Goal: Task Accomplishment & Management: Manage account settings

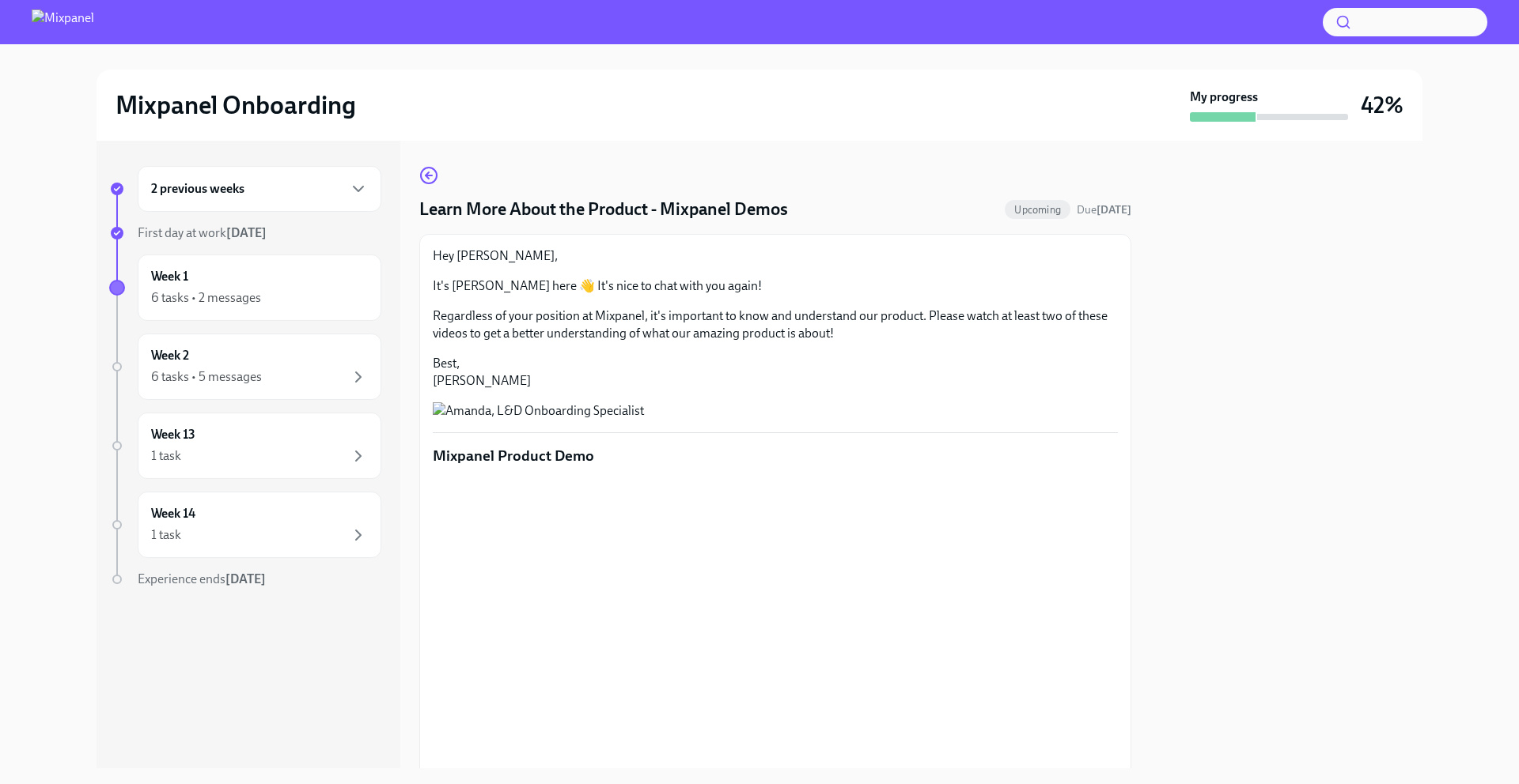
scroll to position [474, 0]
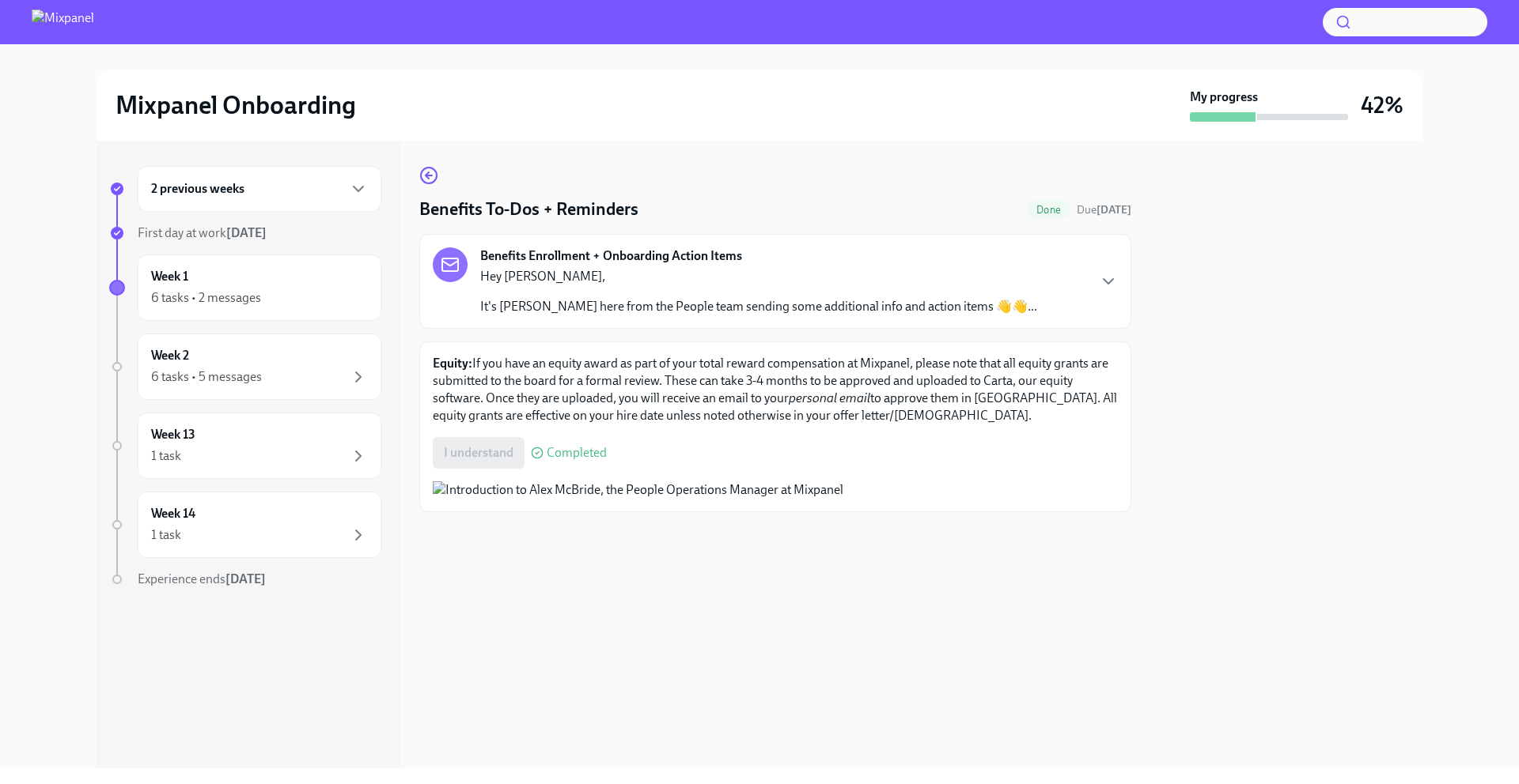
click at [629, 250] on strong "Benefits Enrollment + Onboarding Action Items" at bounding box center [611, 255] width 262 height 17
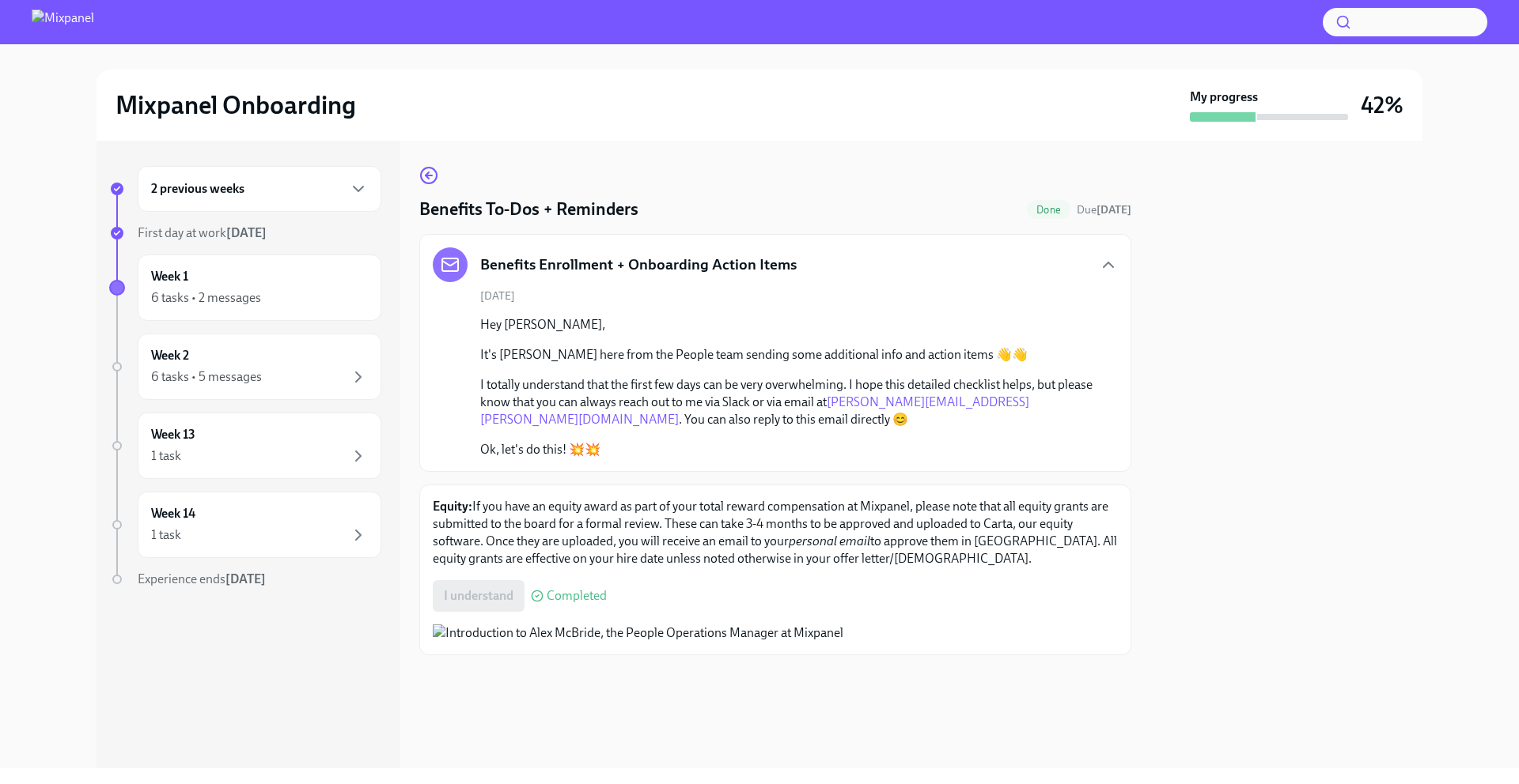
click at [775, 515] on p "Equity: If you have an equity award as part of your total reward compensation a…" at bounding box center [775, 533] width 685 height 70
click at [256, 193] on div "2 previous weeks" at bounding box center [260, 189] width 216 height 19
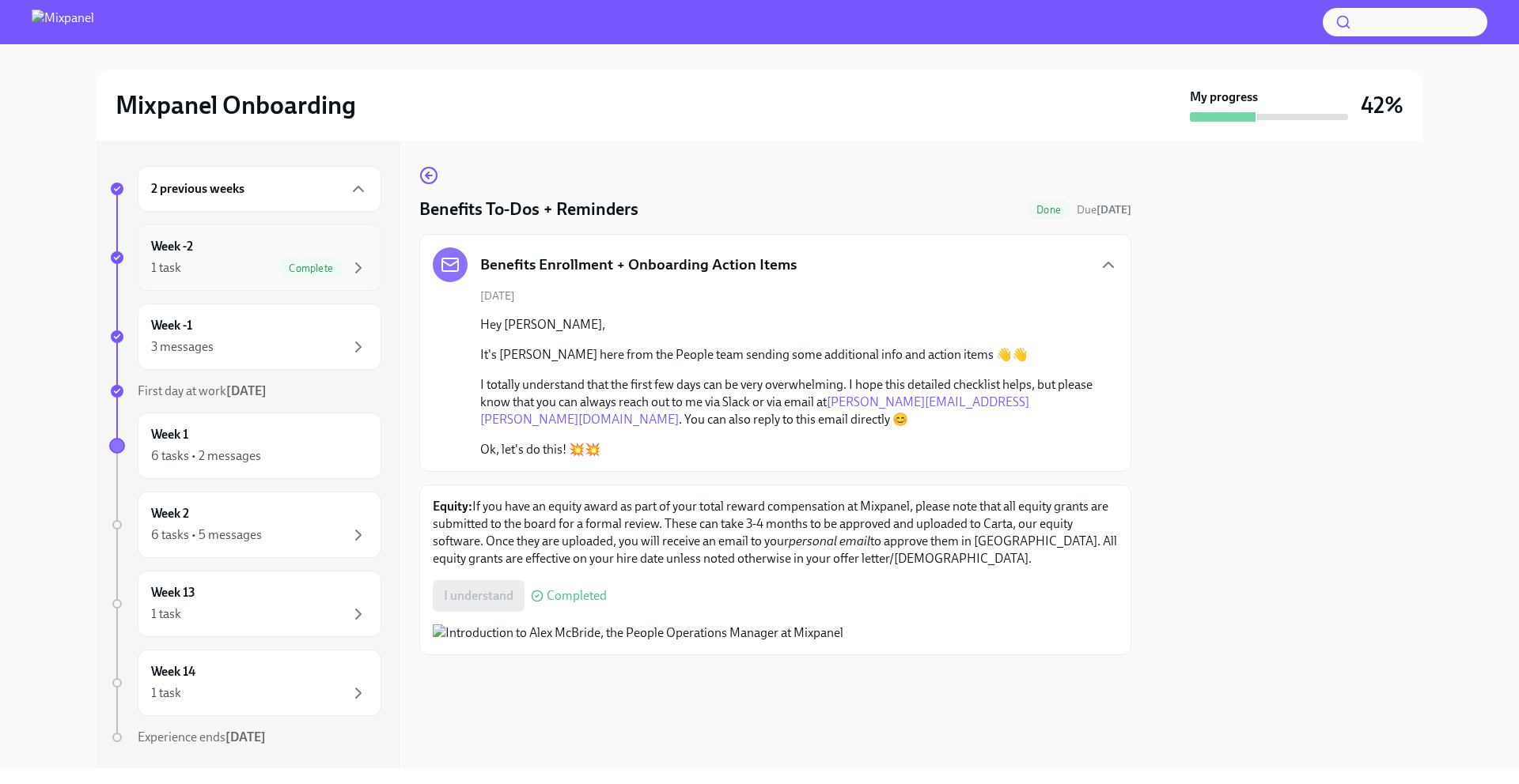
click at [251, 274] on div "1 task Complete" at bounding box center [260, 268] width 216 height 19
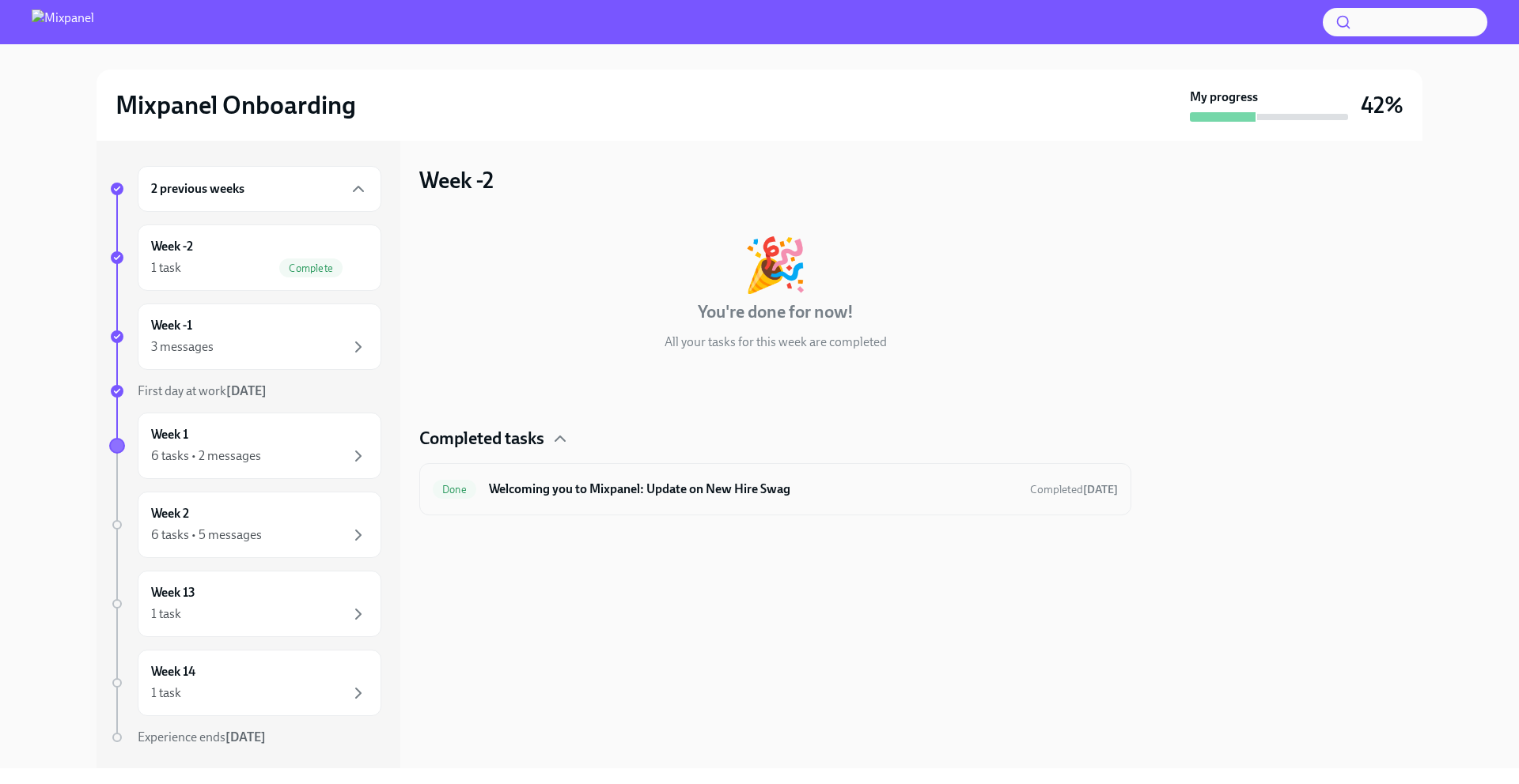
click at [610, 481] on h6 "Welcoming you to Mixpanel: Update on New Hire Swag" at bounding box center [753, 489] width 528 height 17
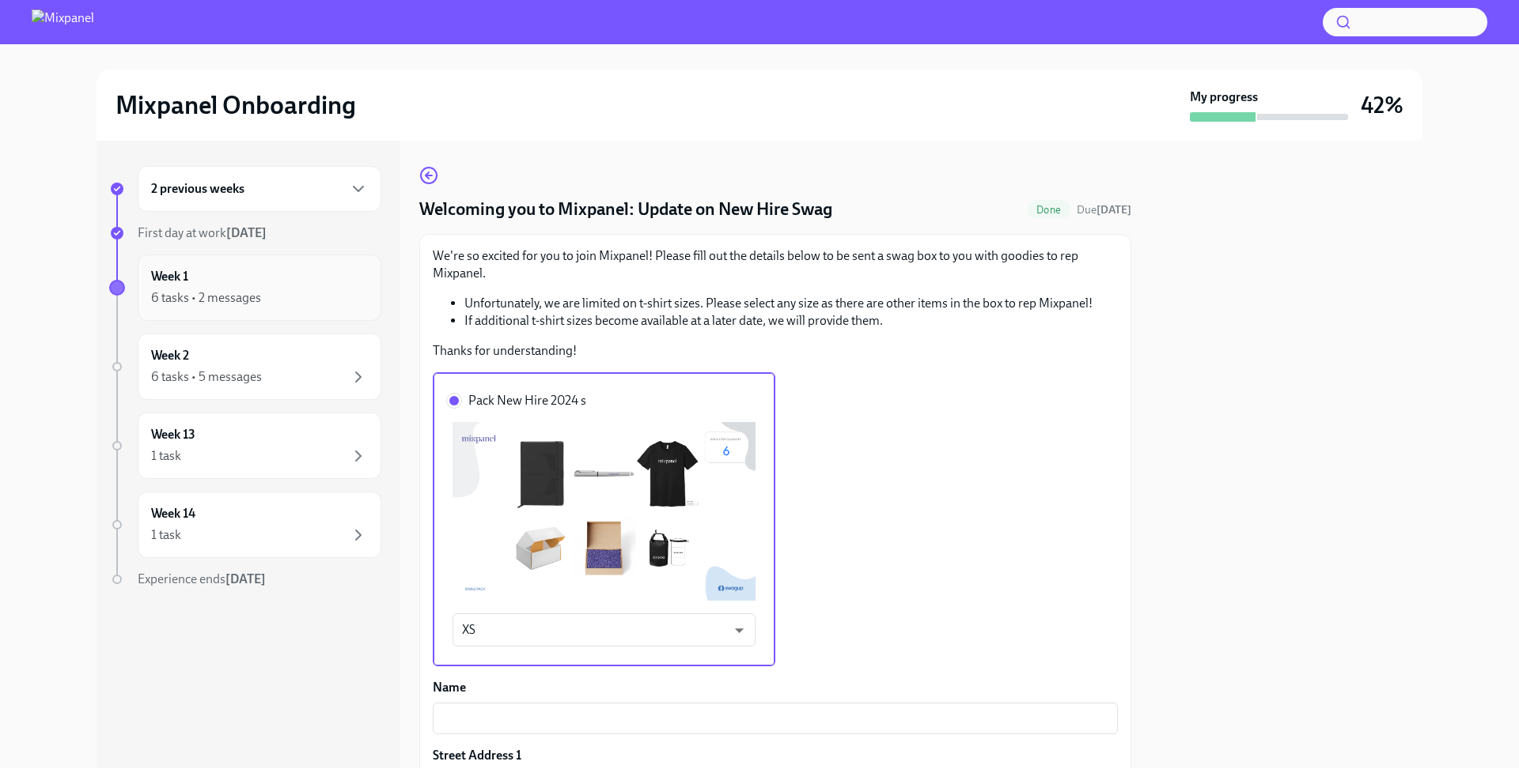
click at [275, 301] on div "6 tasks • 2 messages" at bounding box center [260, 298] width 216 height 19
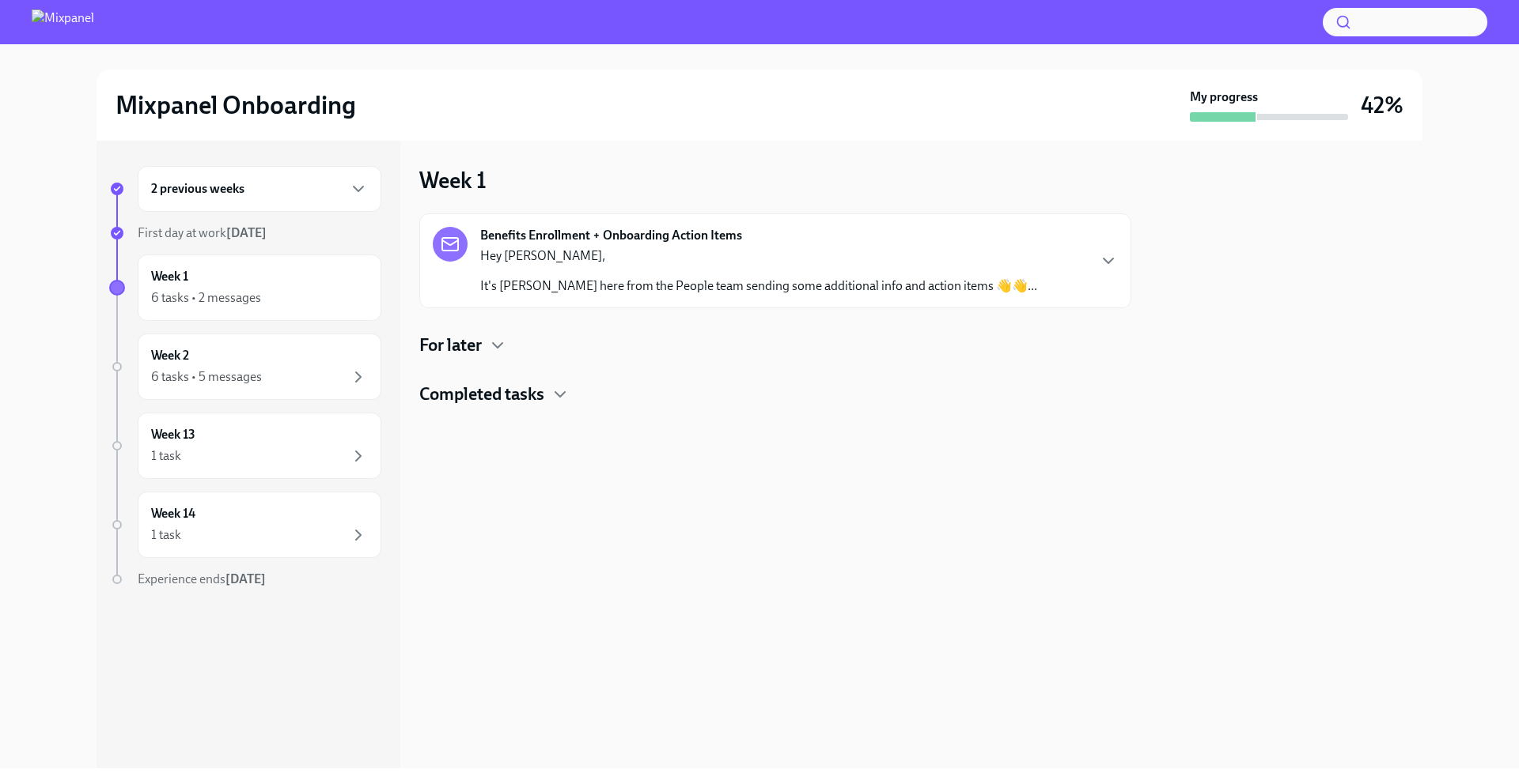
click at [638, 274] on div "Hey Patrick, It's Alex here from the People team sending some additional info a…" at bounding box center [758, 271] width 557 height 47
